Goal: Find specific page/section: Find specific page/section

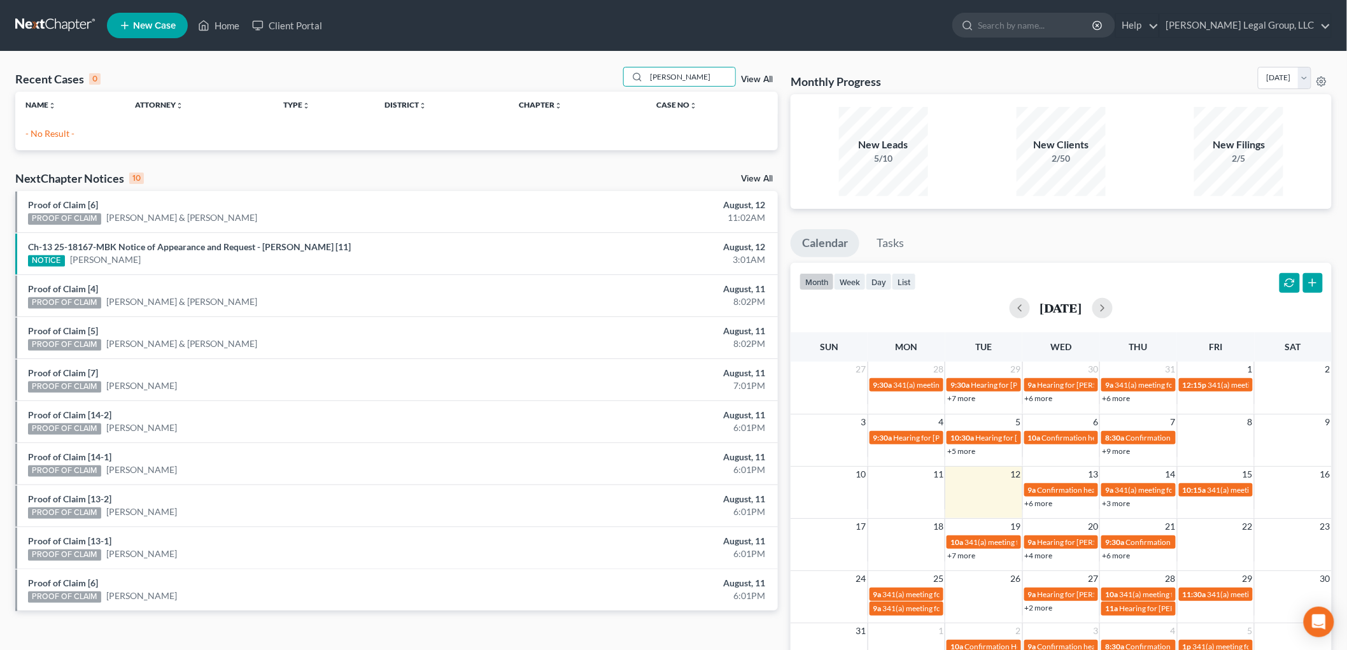
drag, startPoint x: 706, startPoint y: 81, endPoint x: 543, endPoint y: 81, distance: 162.4
click at [543, 81] on div "Recent Cases 0 [PERSON_NAME] View All" at bounding box center [396, 79] width 763 height 25
type input "[PERSON_NAME]"
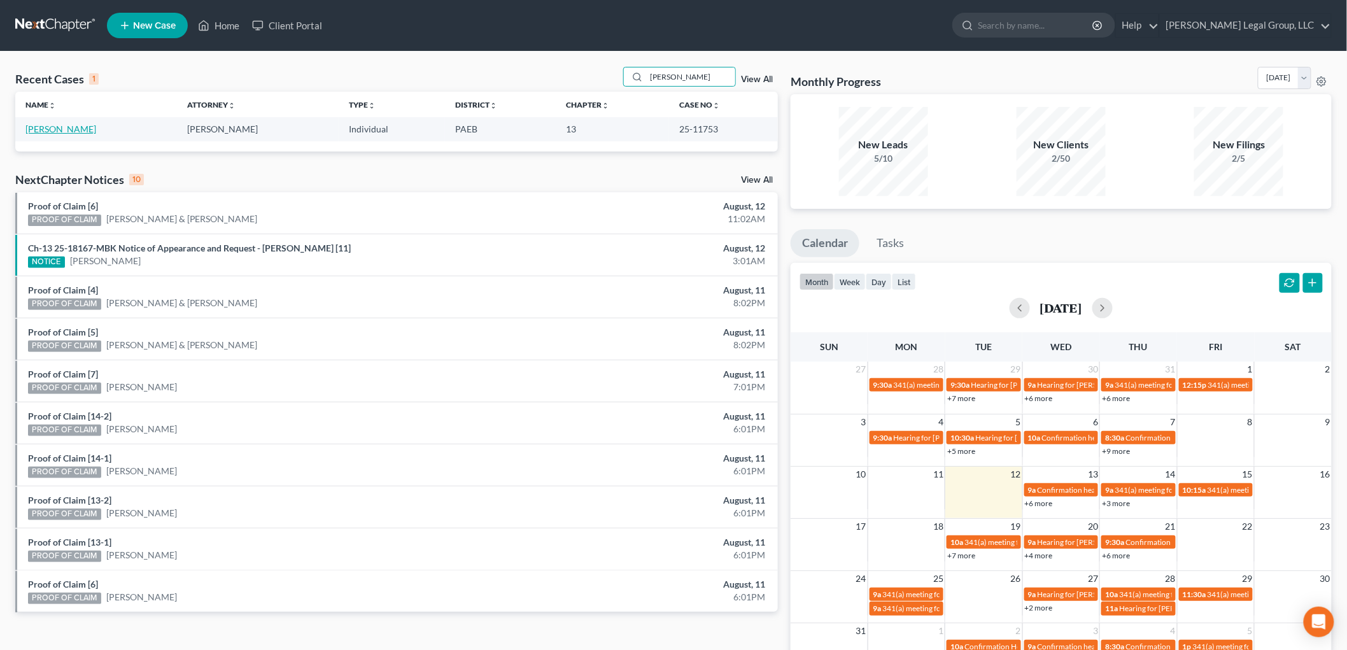
click at [75, 132] on link "[PERSON_NAME]" at bounding box center [60, 129] width 71 height 11
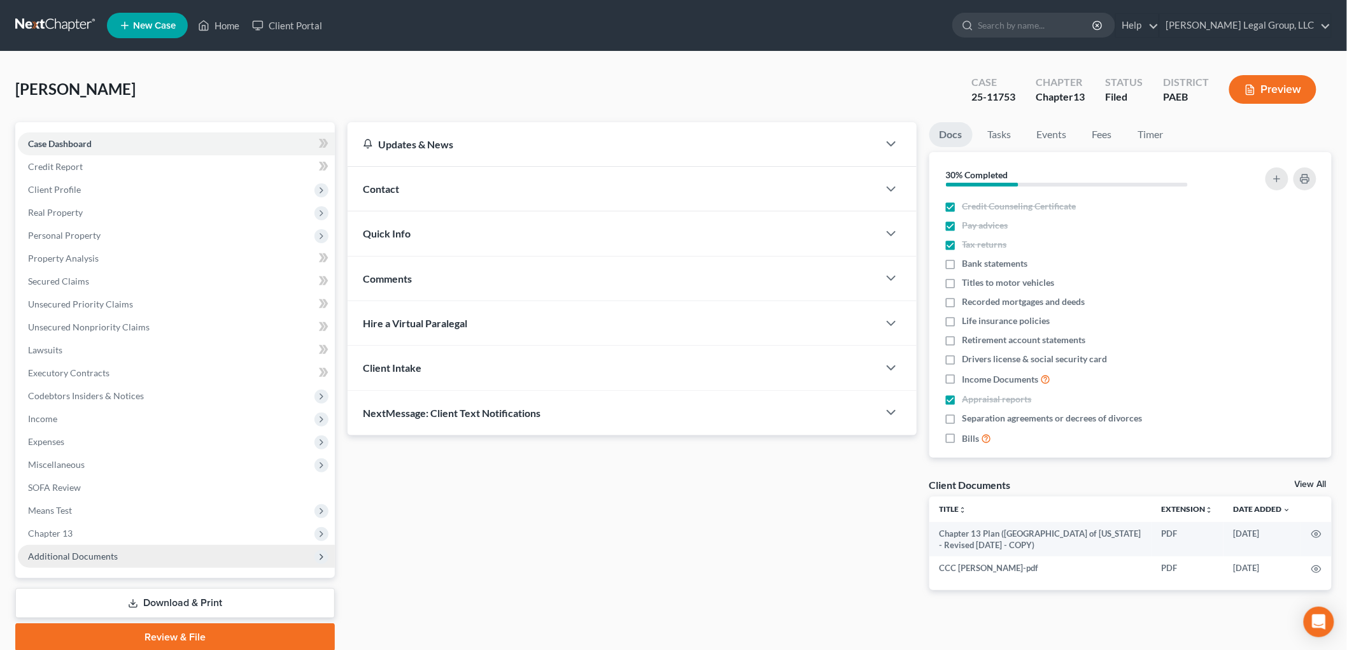
click at [120, 558] on span "Additional Documents" at bounding box center [176, 556] width 317 height 23
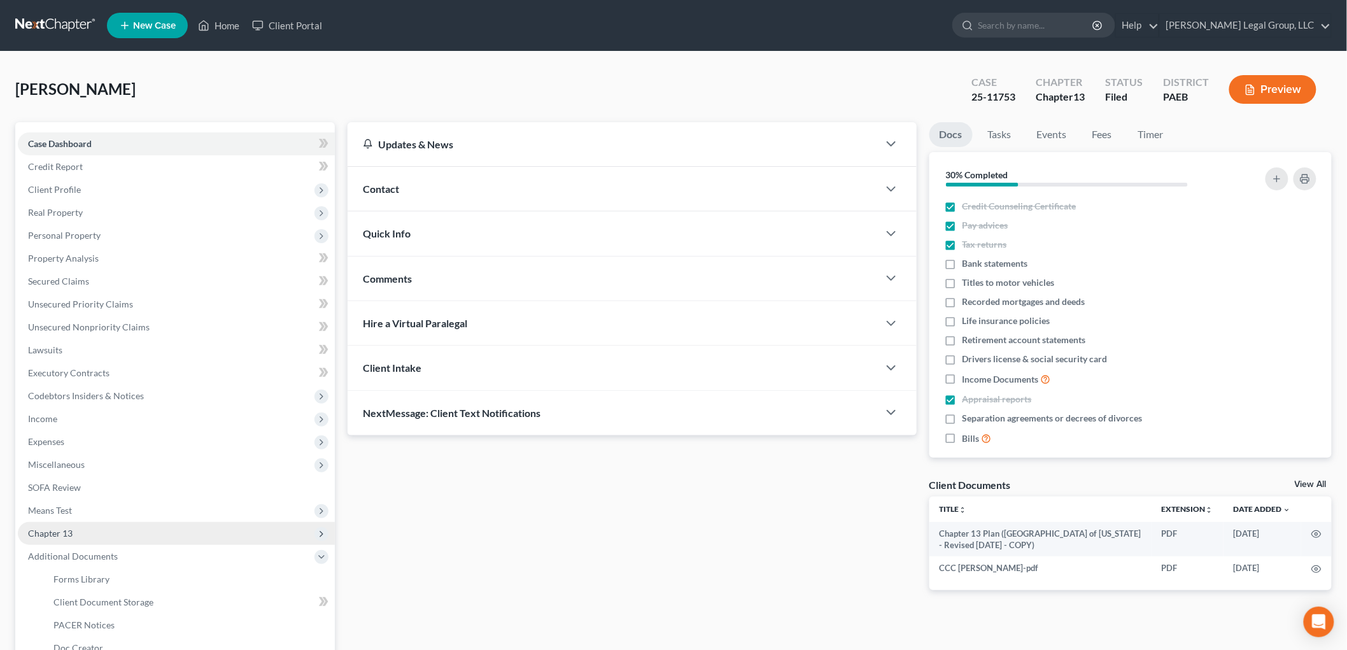
scroll to position [71, 0]
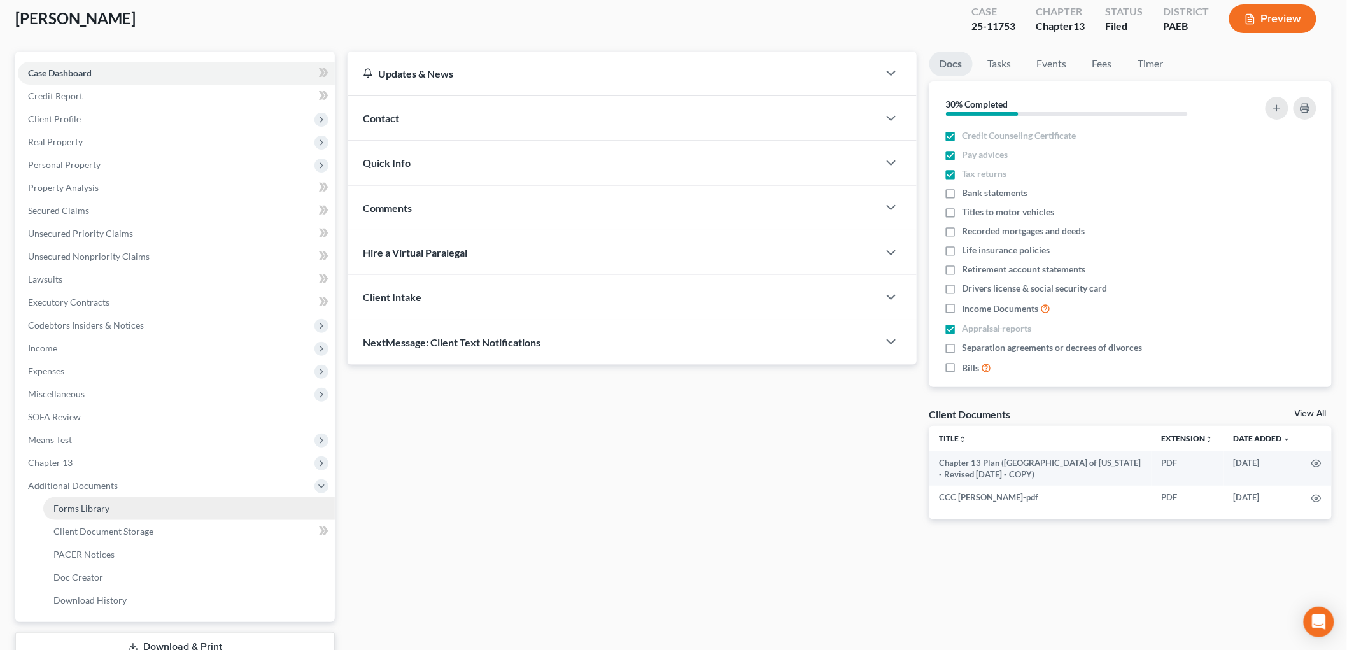
click at [104, 511] on span "Forms Library" at bounding box center [81, 508] width 56 height 11
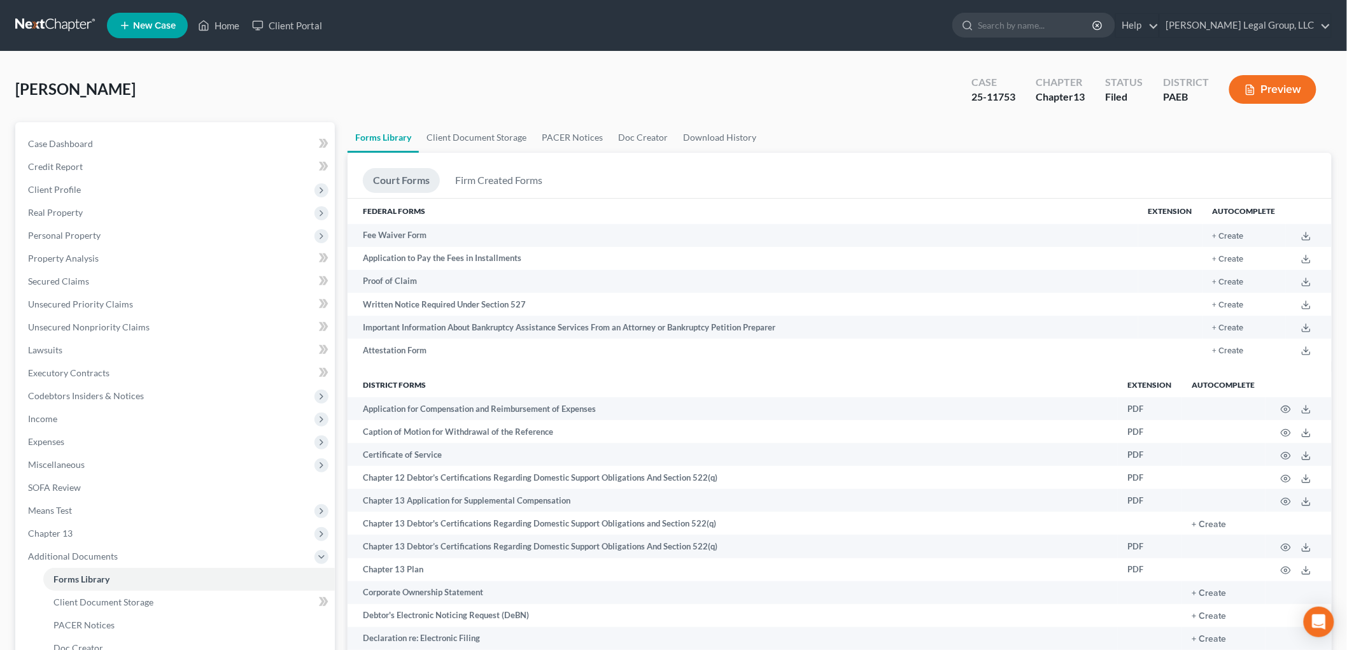
click at [857, 187] on ul "Court Forms Firm Created Forms" at bounding box center [840, 183] width 954 height 30
click at [225, 26] on link "Home" at bounding box center [219, 25] width 54 height 23
